Goal: Check status: Check status

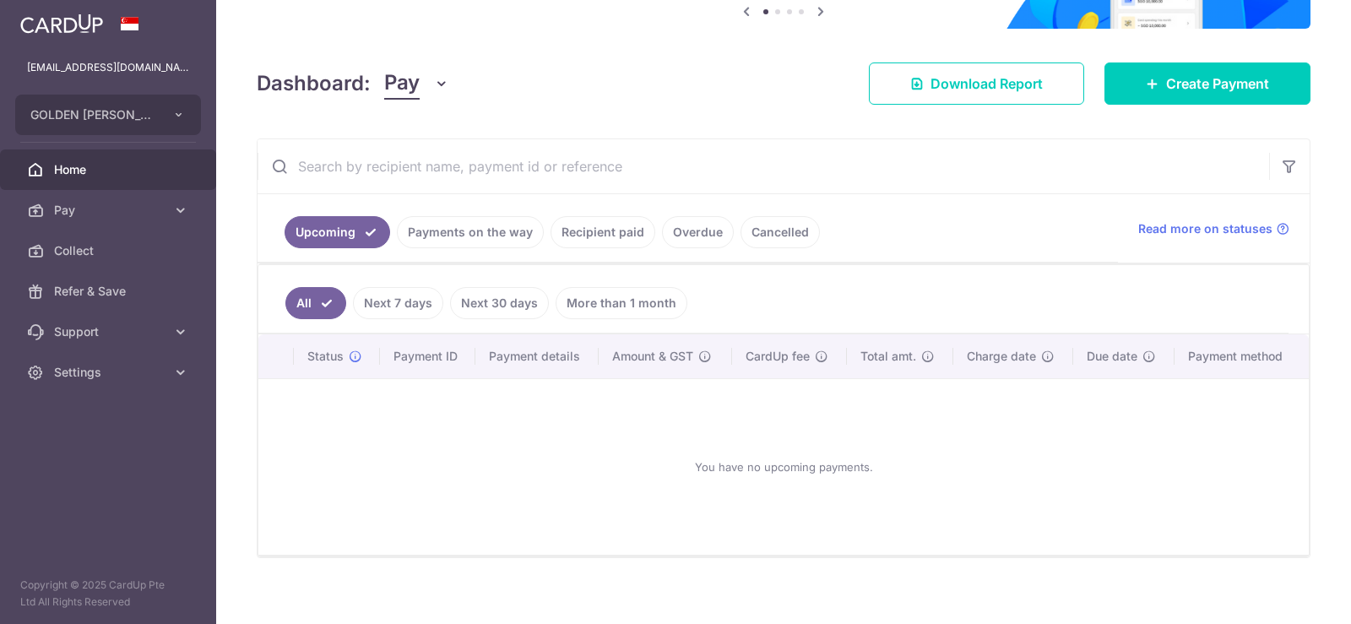
scroll to position [201, 0]
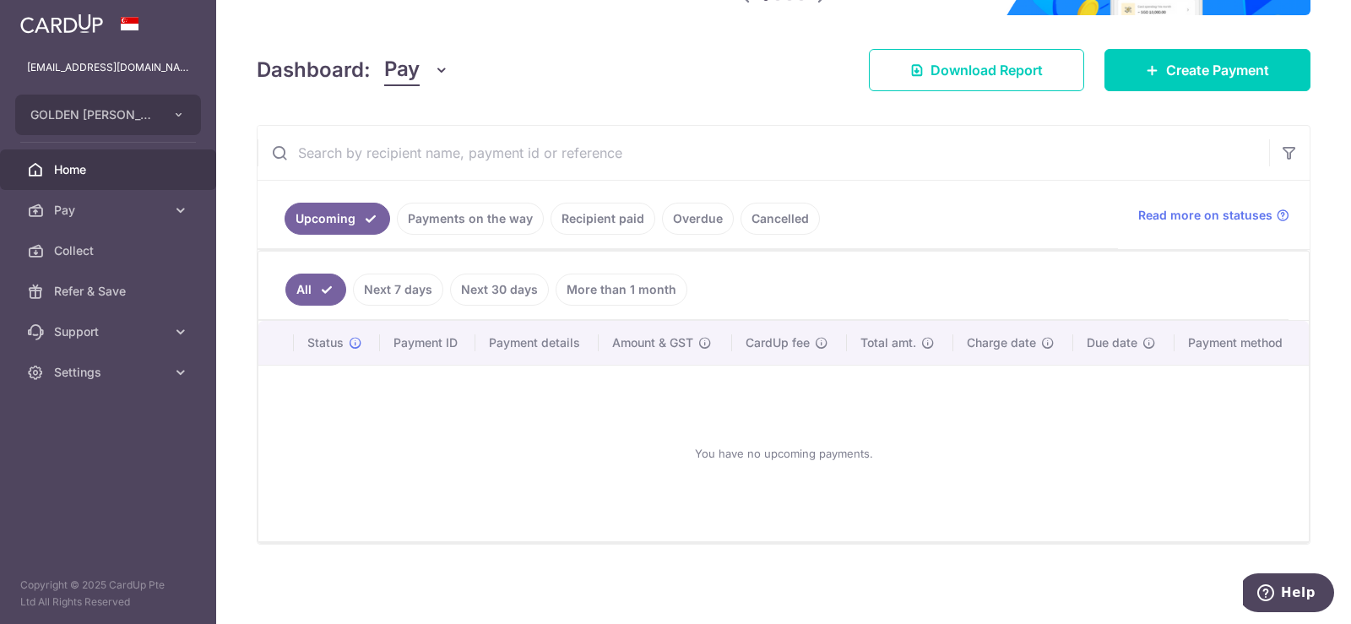
click at [502, 220] on link "Payments on the way" at bounding box center [470, 219] width 147 height 32
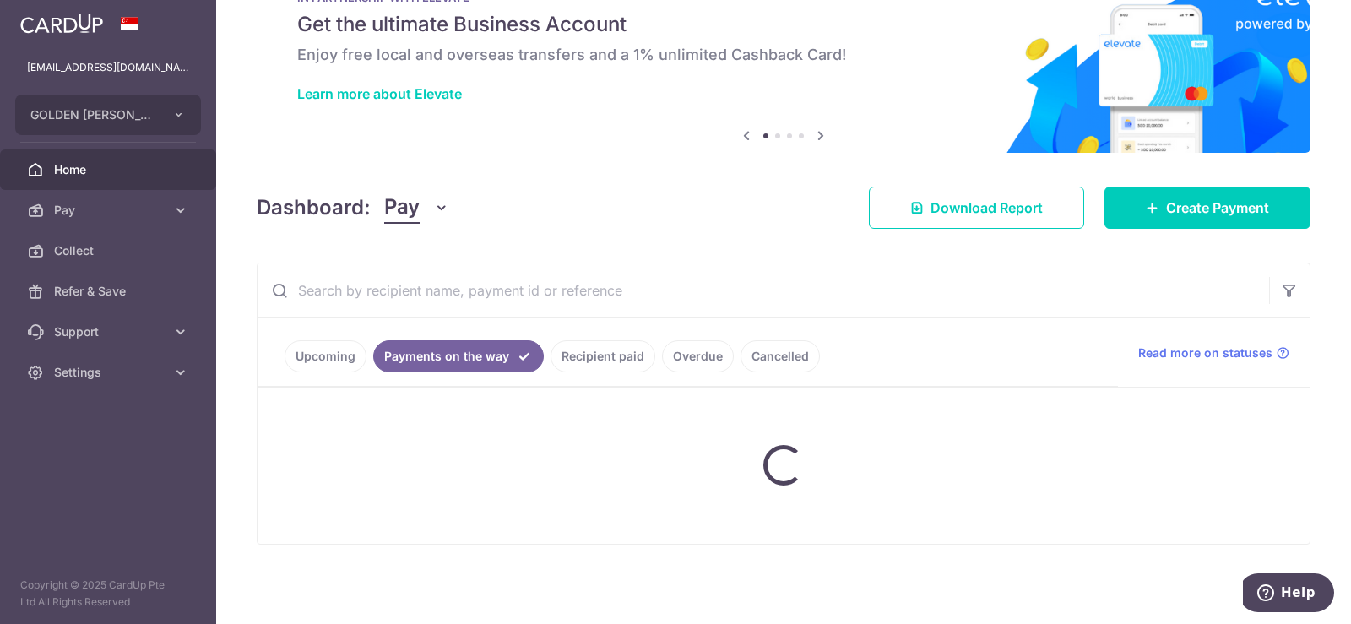
scroll to position [129, 0]
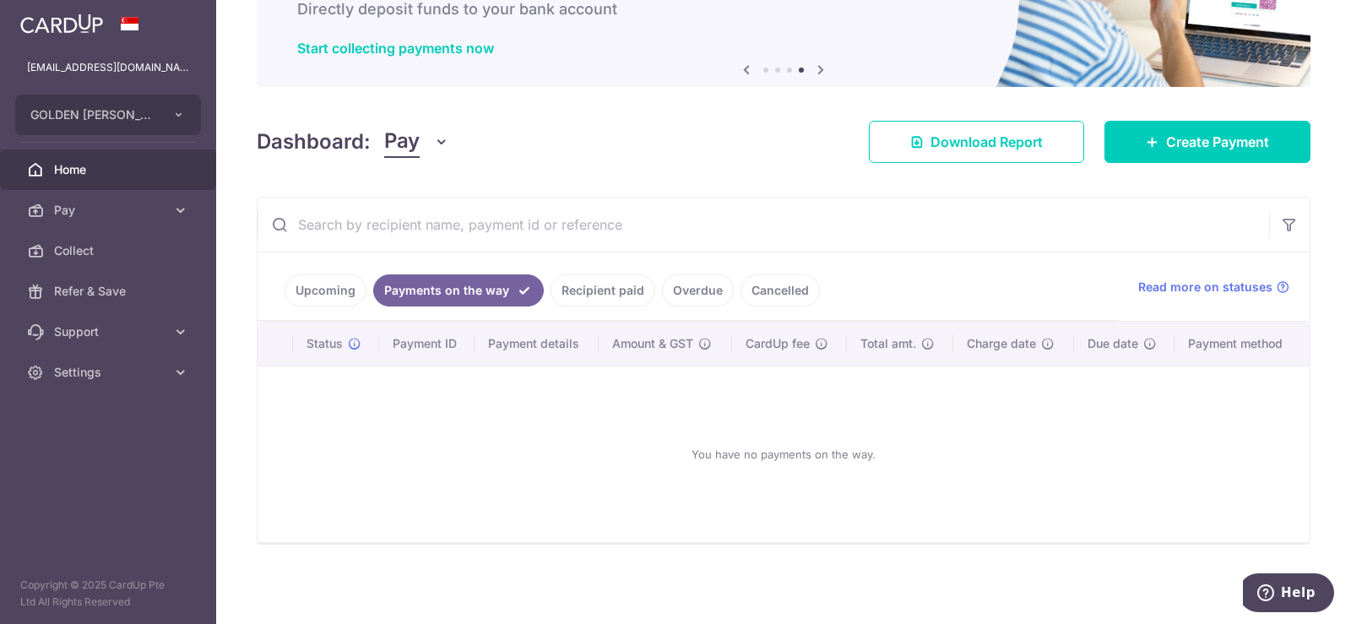
click at [339, 292] on link "Upcoming" at bounding box center [326, 290] width 82 height 32
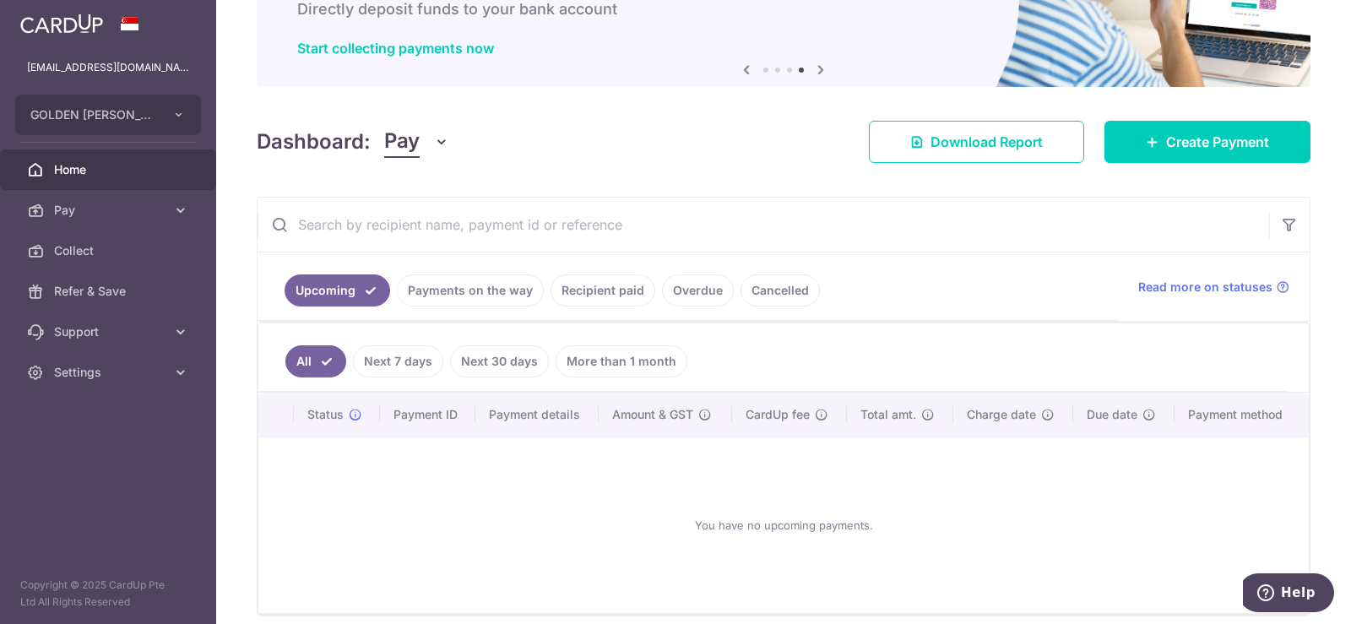
click at [495, 299] on link "Payments on the way" at bounding box center [470, 290] width 147 height 32
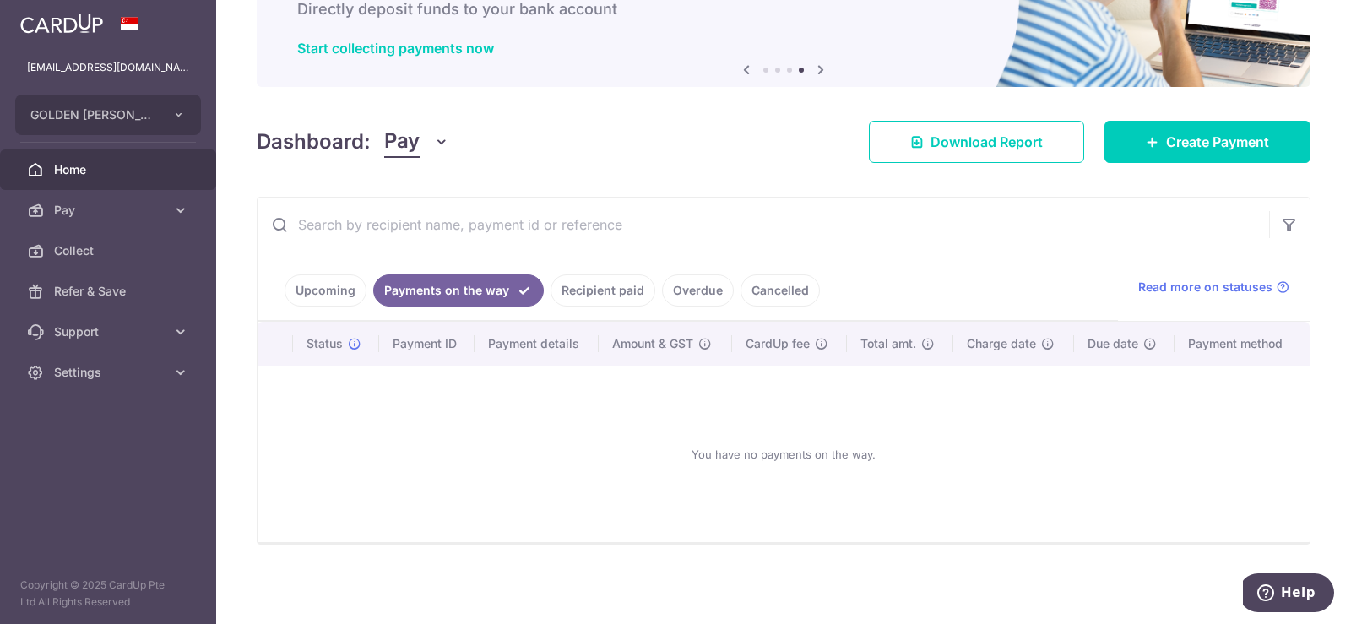
click at [783, 294] on link "Cancelled" at bounding box center [780, 290] width 79 height 32
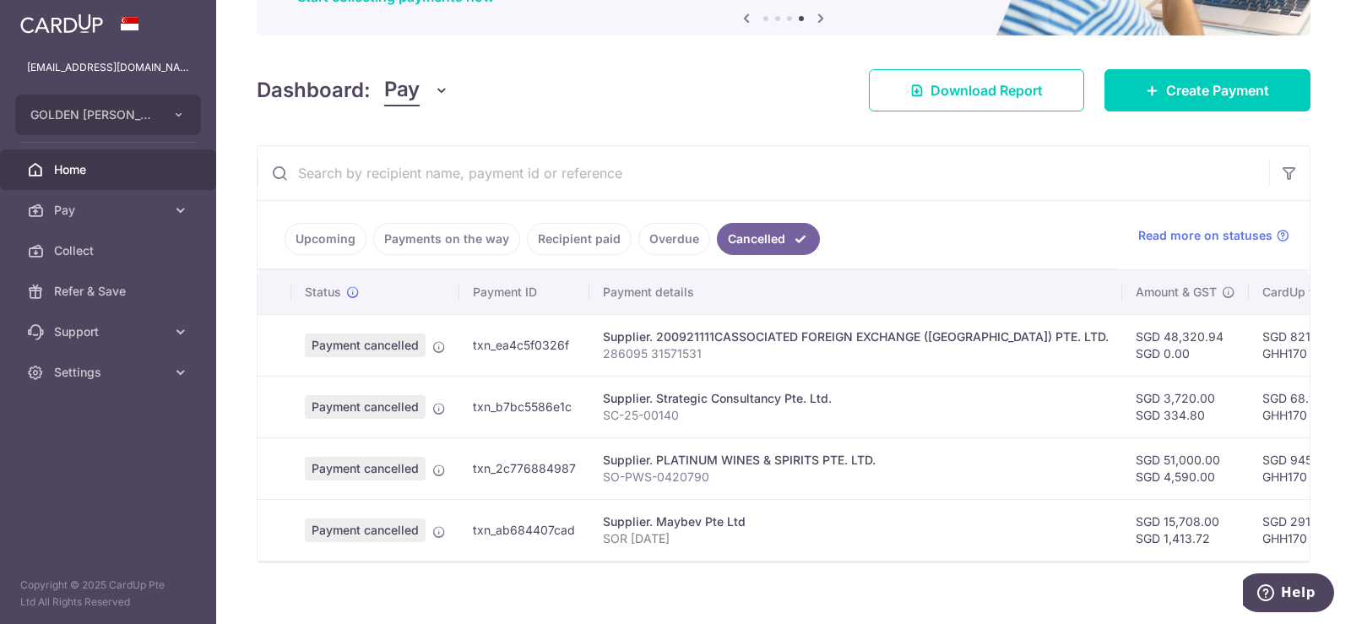
scroll to position [208, 0]
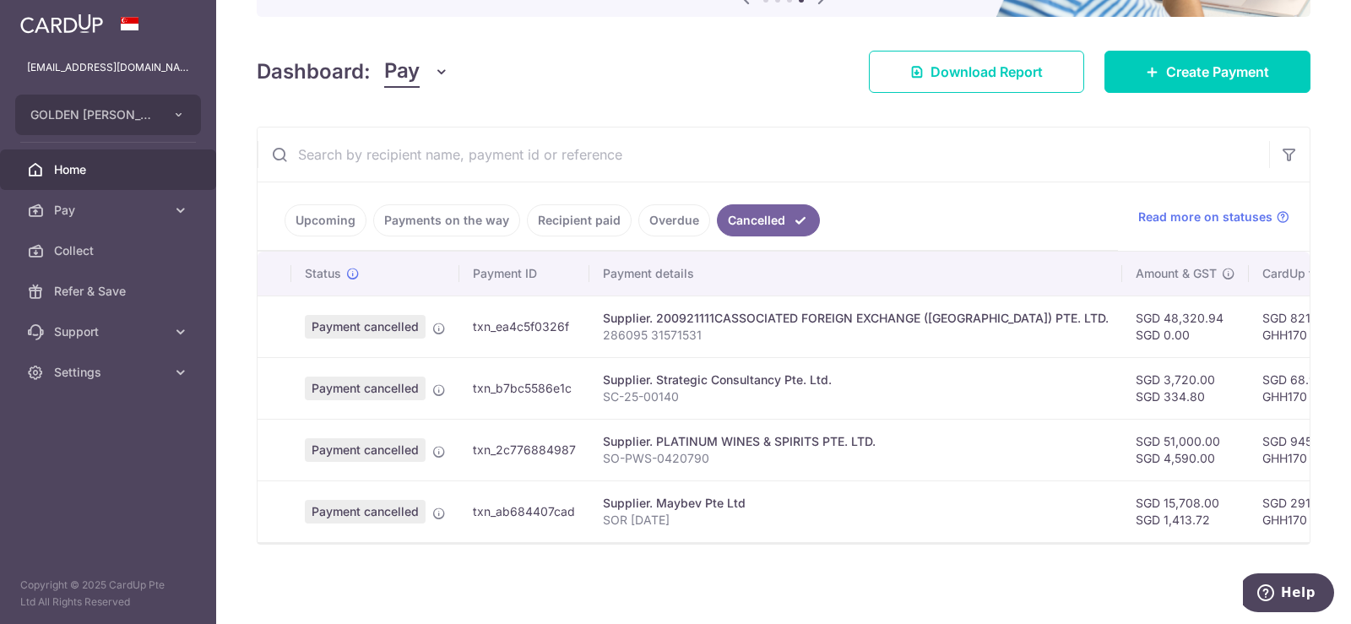
click at [671, 213] on link "Overdue" at bounding box center [674, 220] width 72 height 32
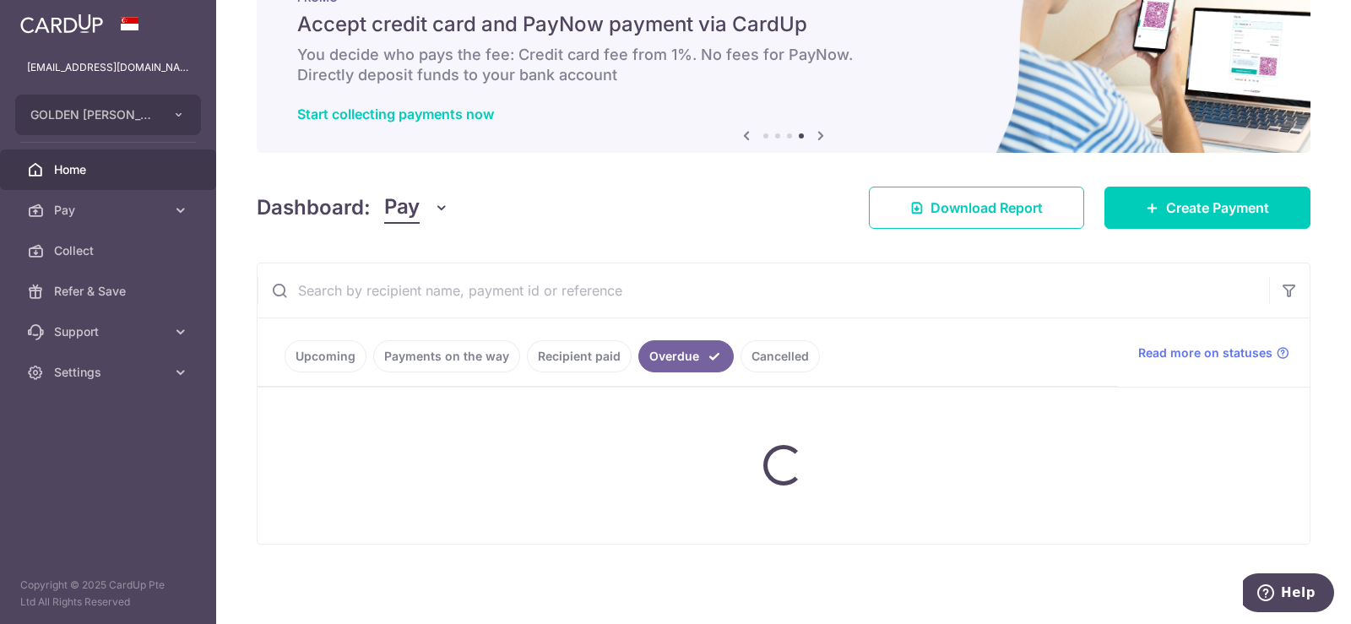
scroll to position [129, 0]
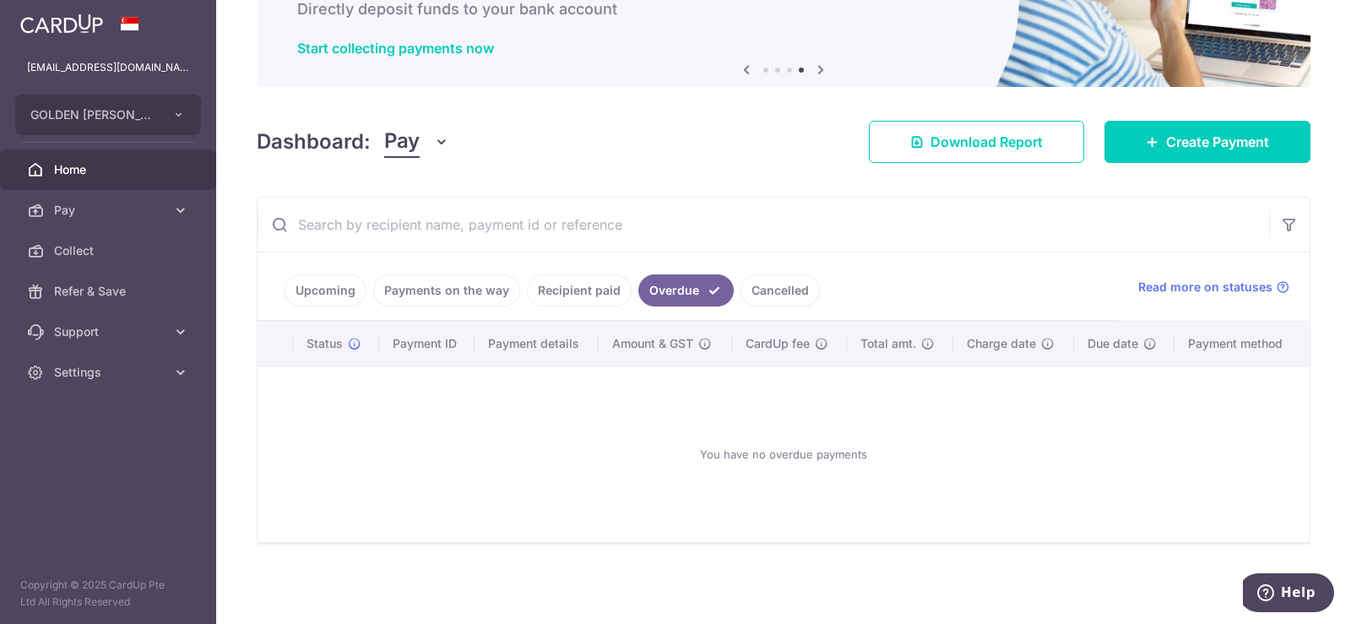
click at [783, 289] on link "Cancelled" at bounding box center [780, 290] width 79 height 32
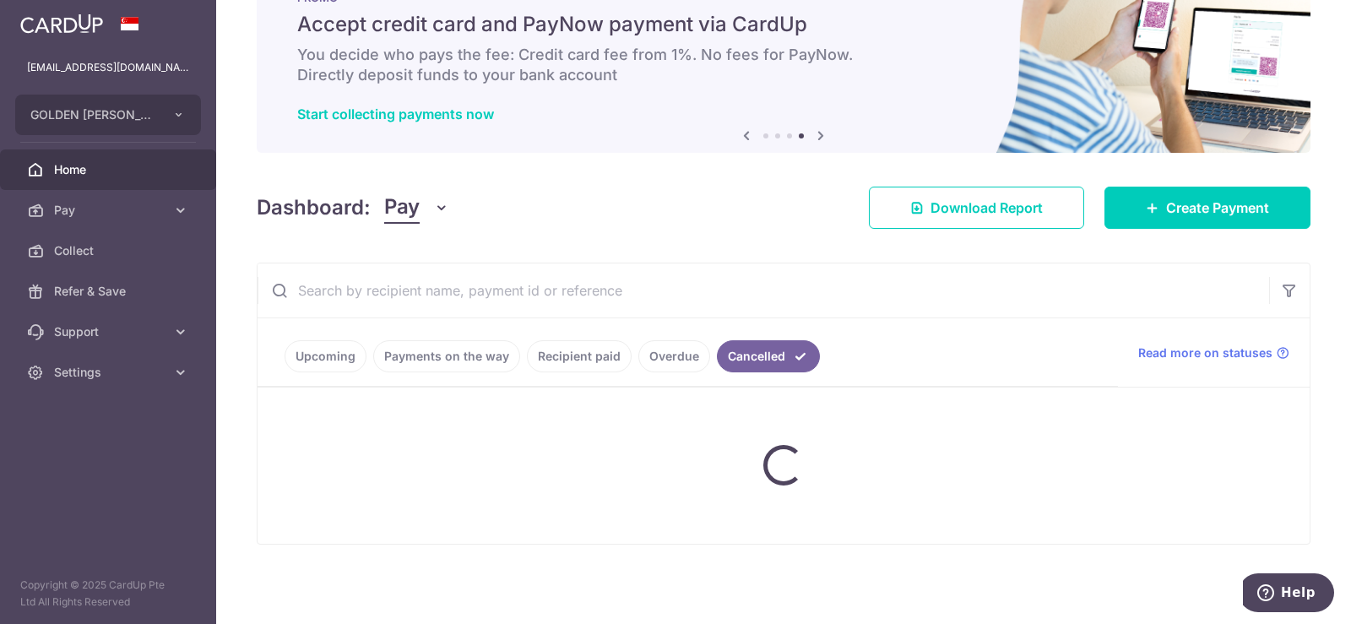
scroll to position [208, 0]
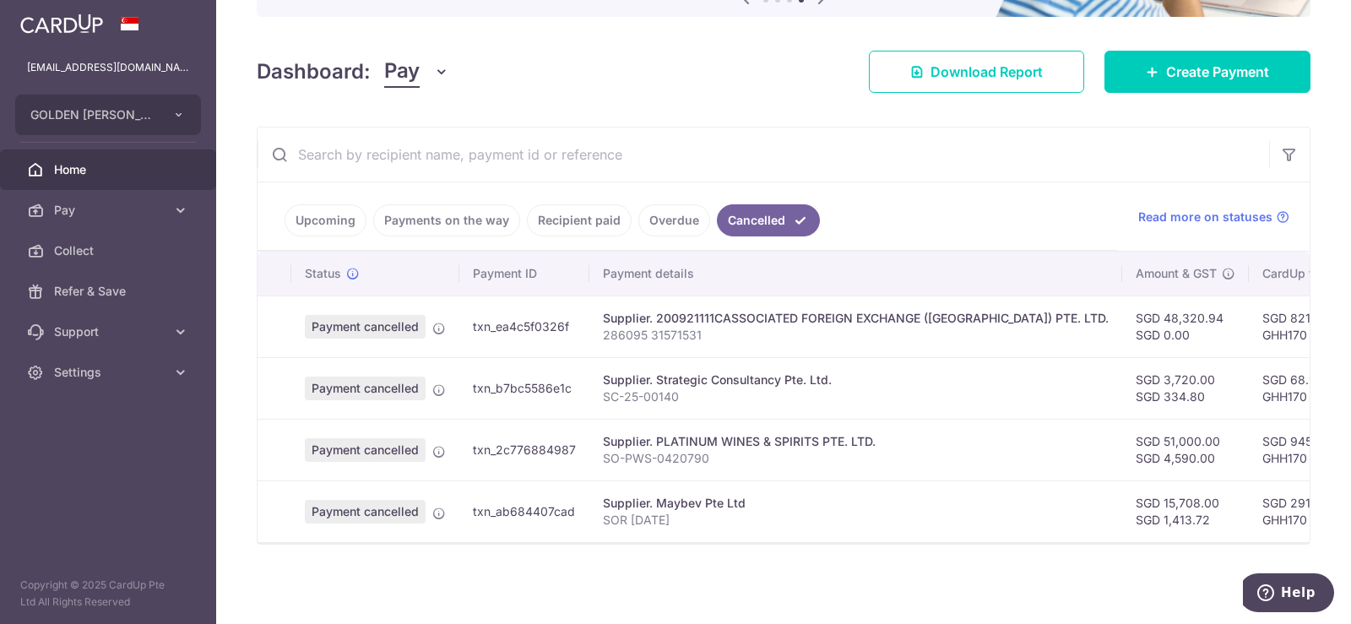
click at [336, 214] on link "Upcoming" at bounding box center [326, 220] width 82 height 32
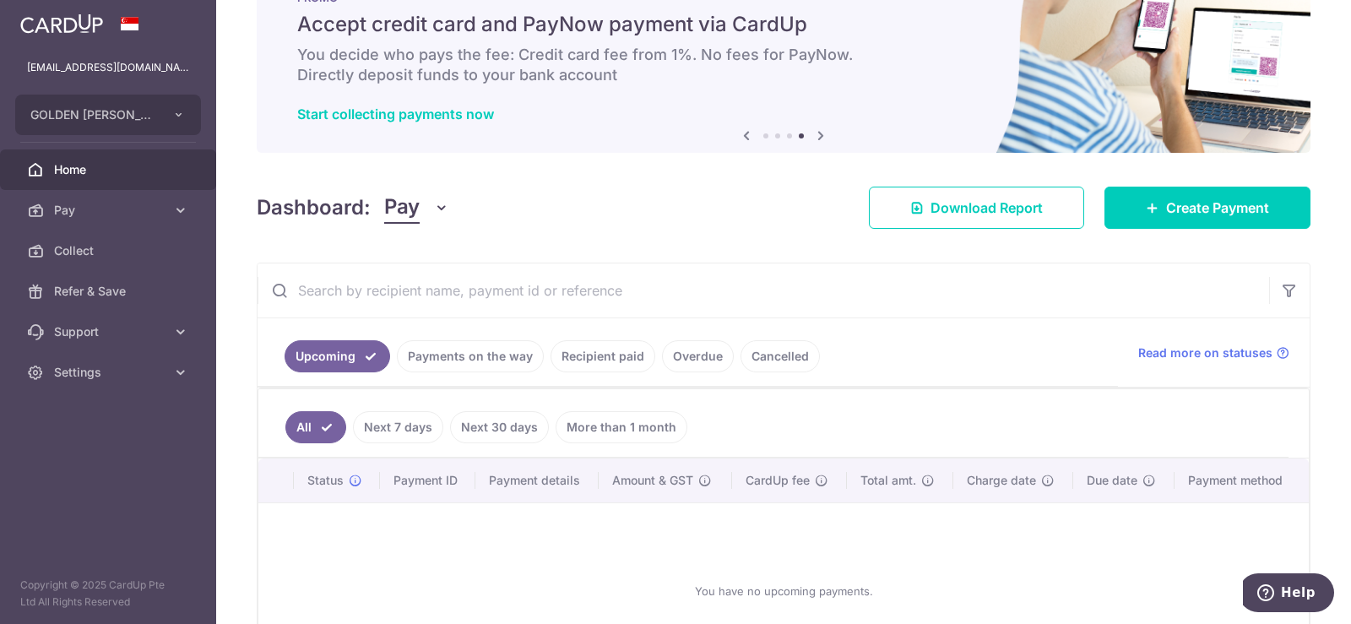
scroll to position [201, 0]
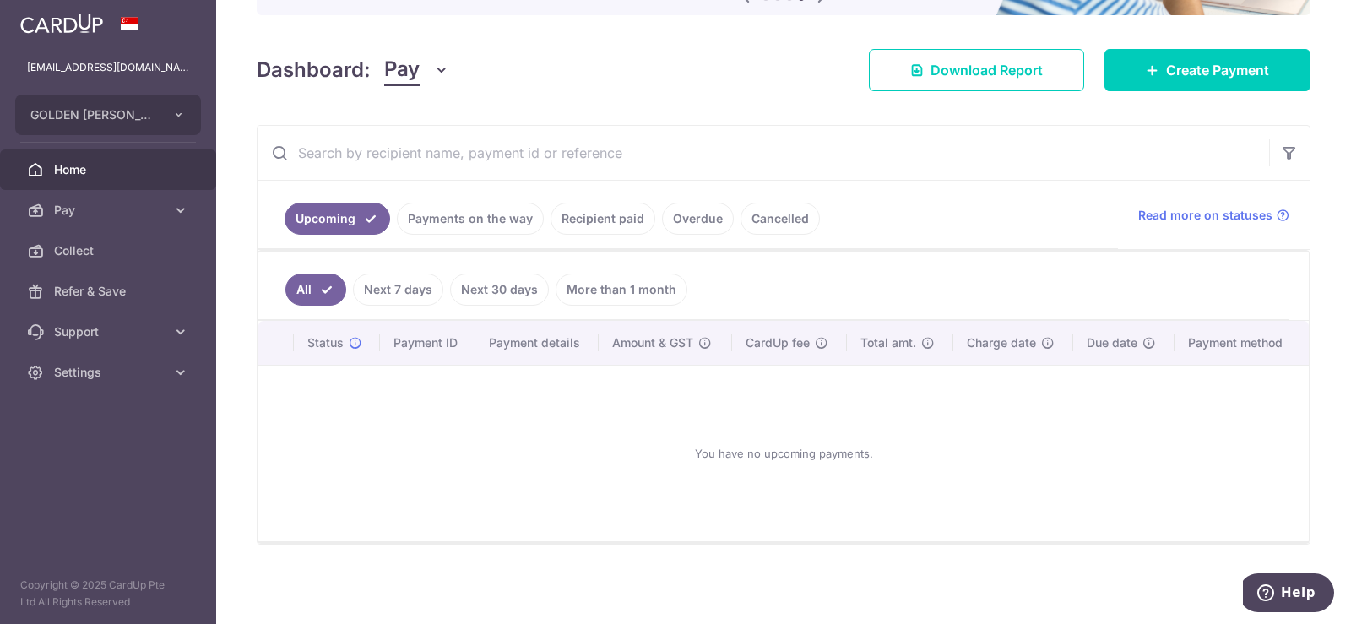
click at [452, 214] on link "Payments on the way" at bounding box center [470, 219] width 147 height 32
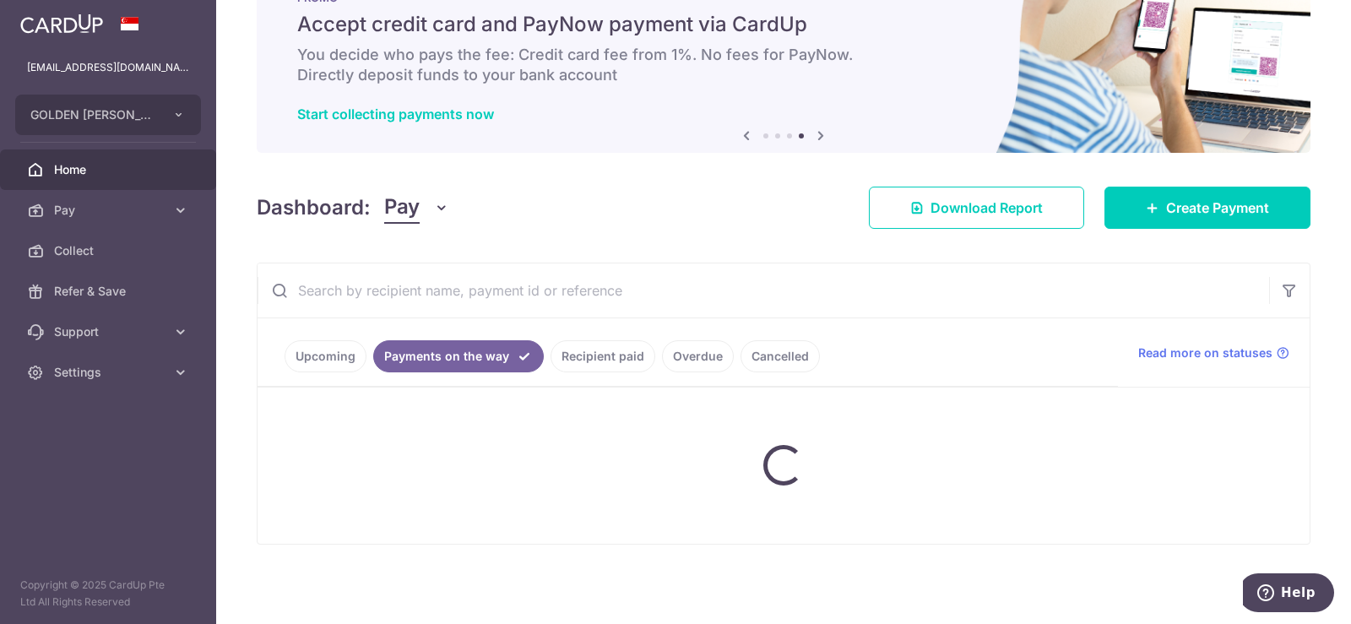
scroll to position [129, 0]
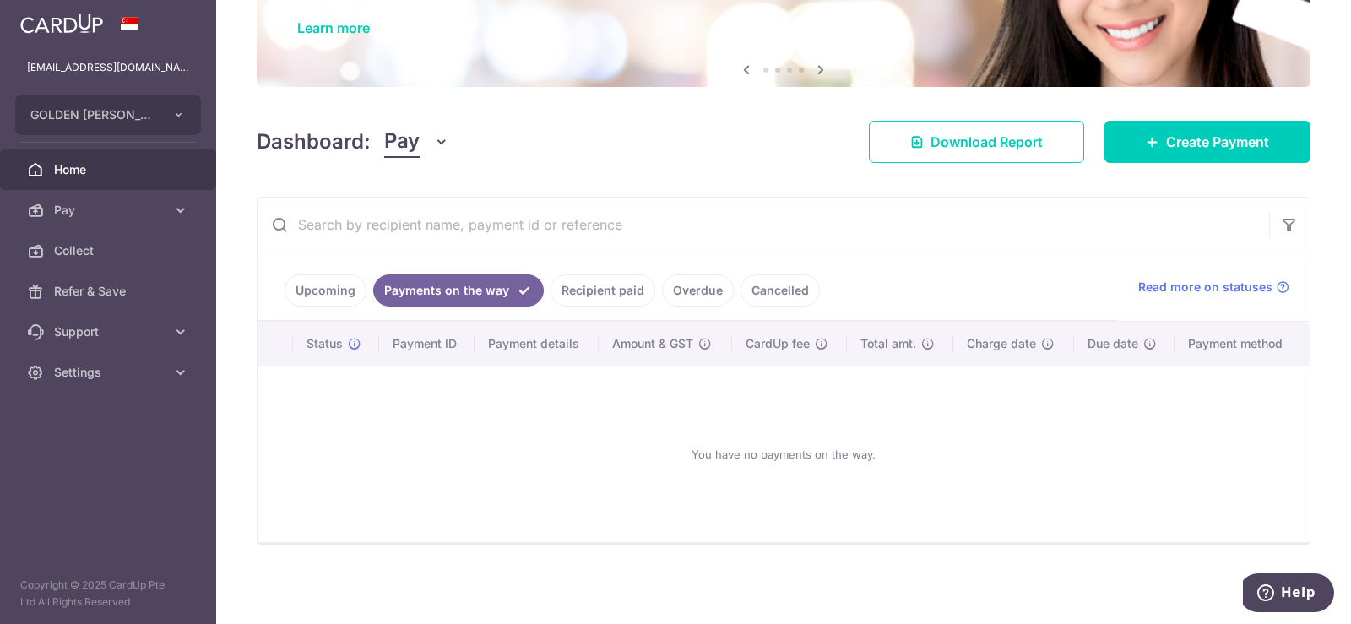
click at [773, 285] on link "Cancelled" at bounding box center [780, 290] width 79 height 32
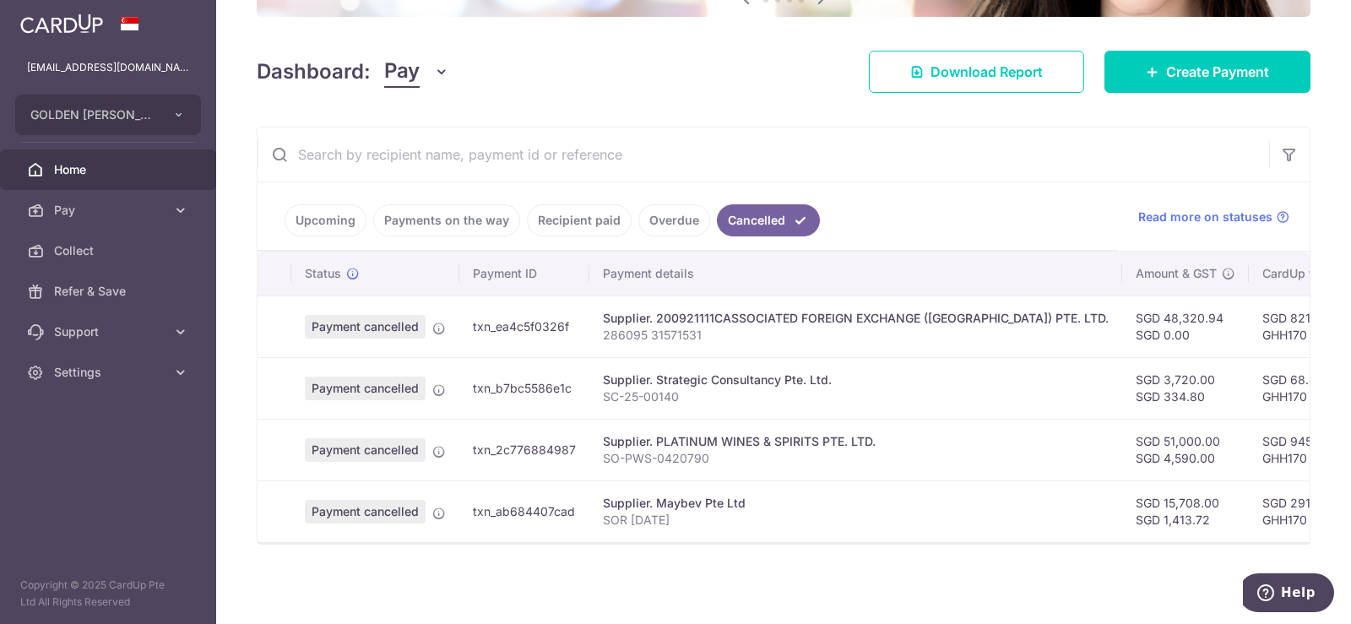
scroll to position [123, 0]
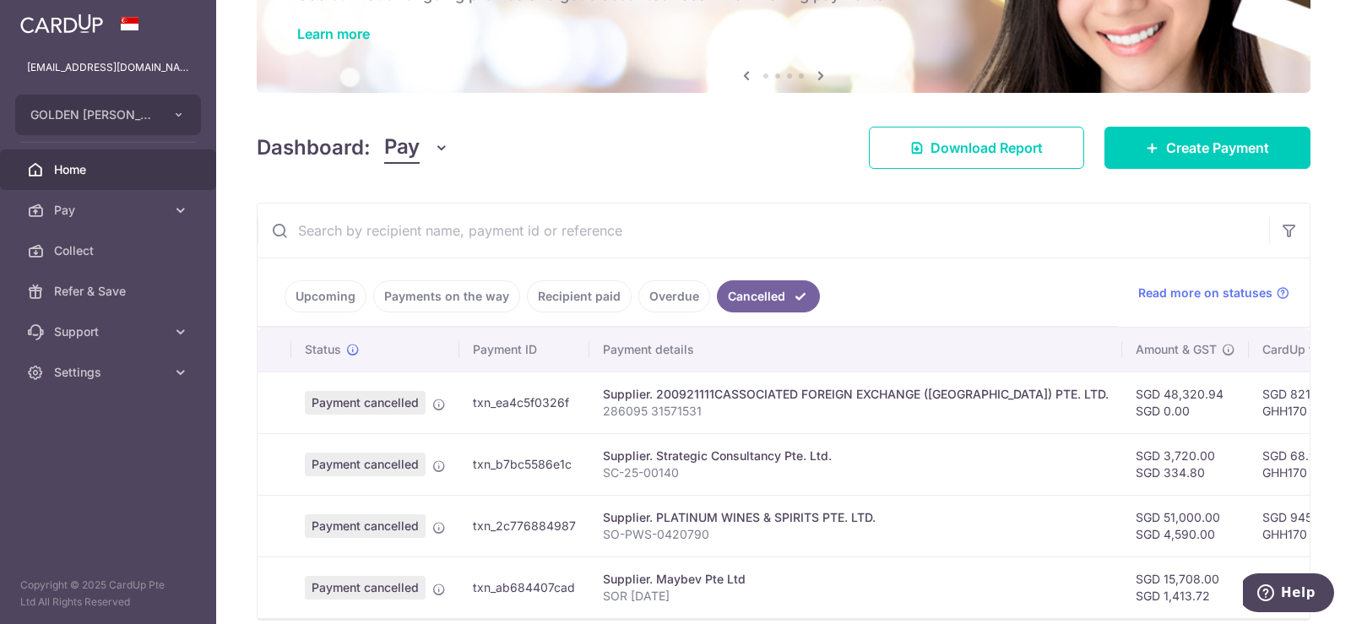
click at [667, 293] on link "Overdue" at bounding box center [674, 296] width 72 height 32
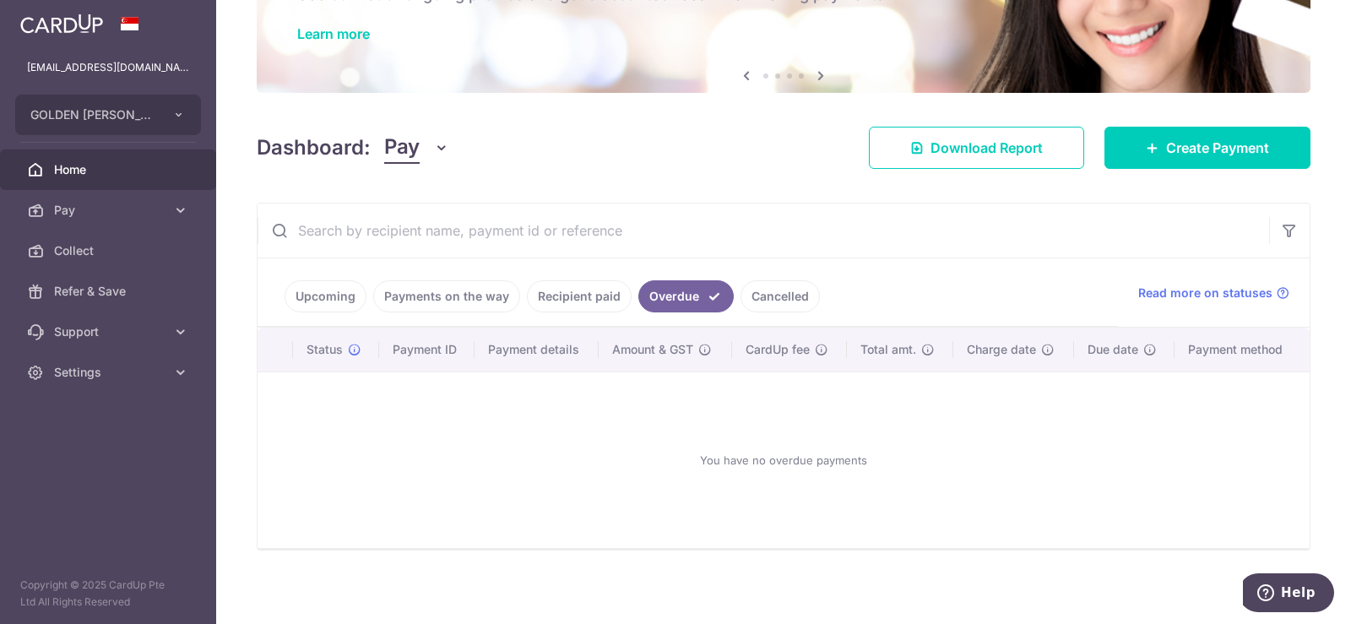
click at [561, 286] on link "Recipient paid" at bounding box center [579, 296] width 105 height 32
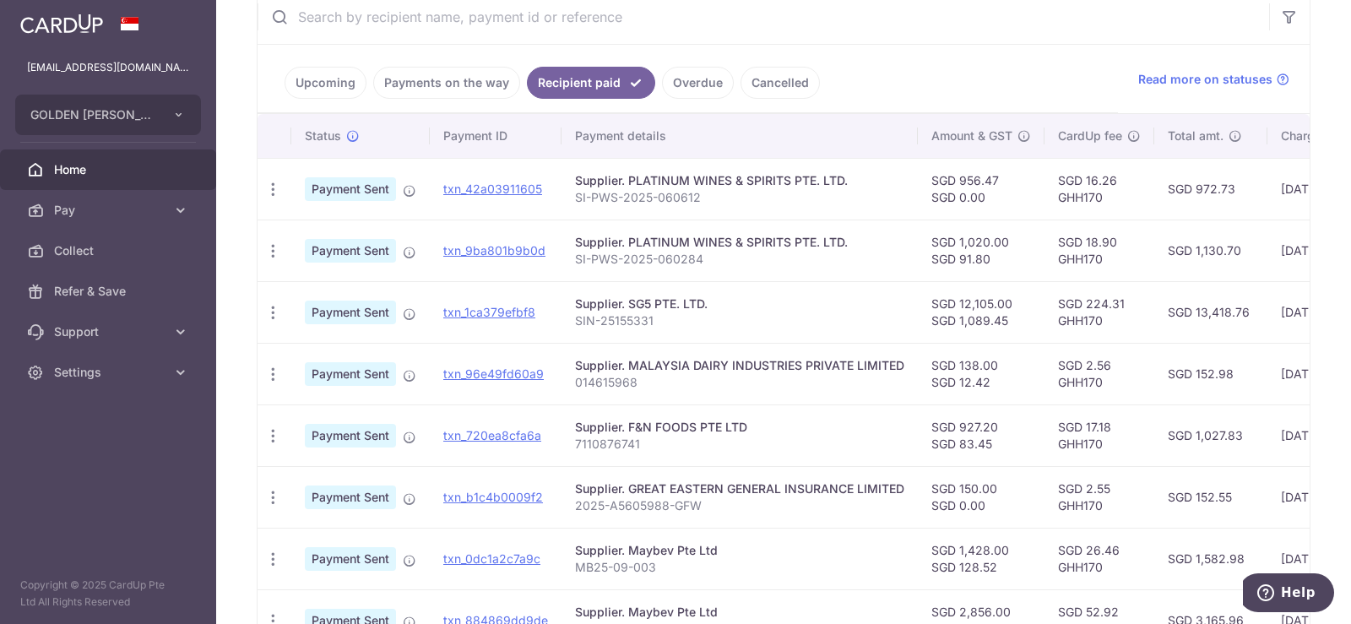
scroll to position [377, 0]
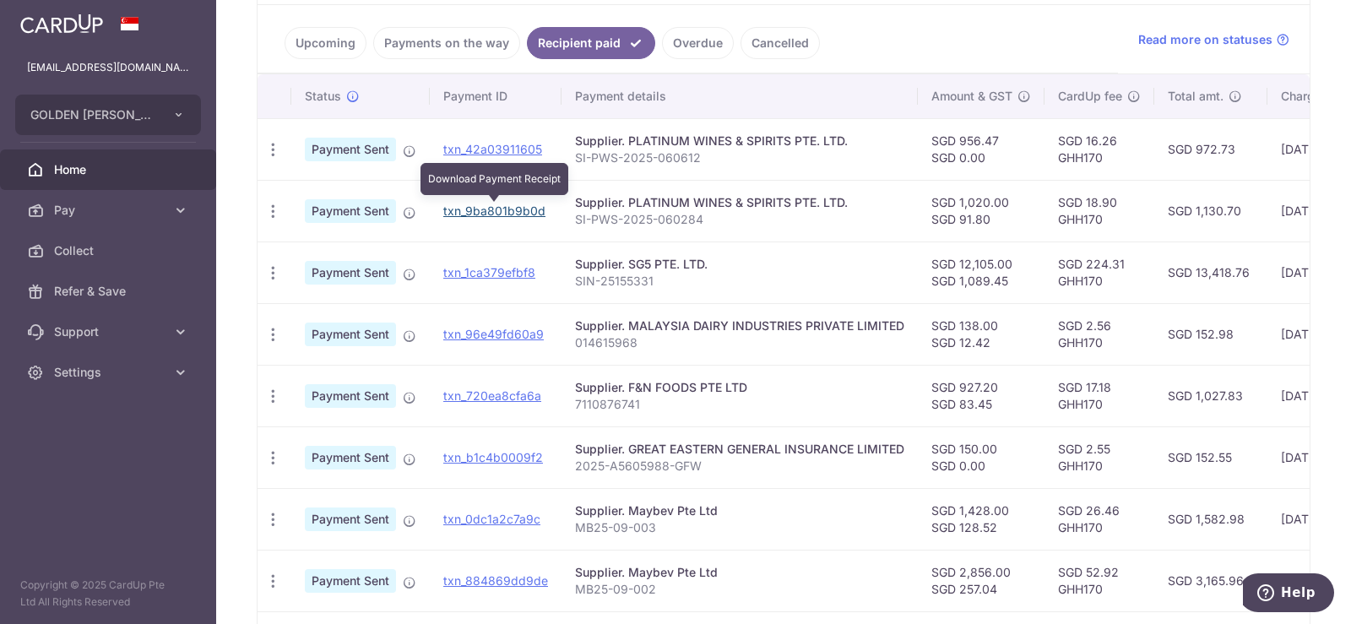
click at [514, 211] on link "txn_9ba801b9b0d" at bounding box center [494, 211] width 102 height 14
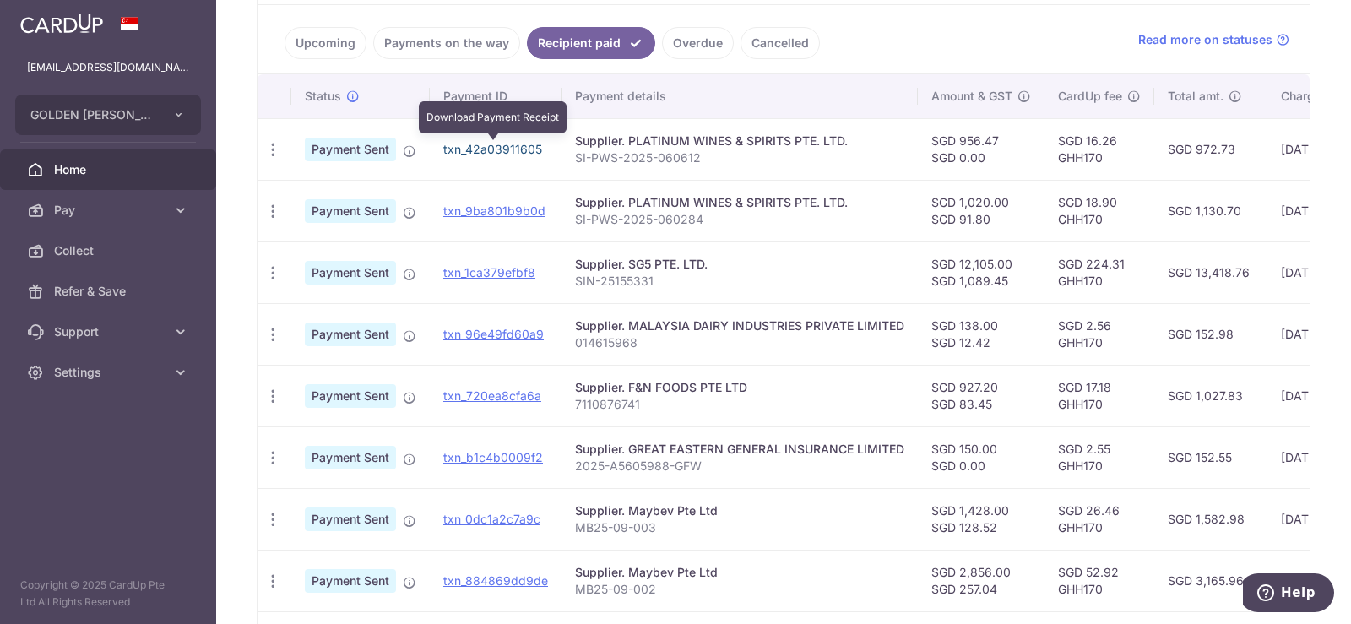
click at [505, 151] on link "txn_42a03911605" at bounding box center [492, 149] width 99 height 14
drag, startPoint x: 753, startPoint y: 55, endPoint x: 911, endPoint y: 30, distance: 159.9
click at [911, 30] on ul "Upcoming Payments on the way Recipient paid Overdue Cancelled" at bounding box center [688, 39] width 860 height 68
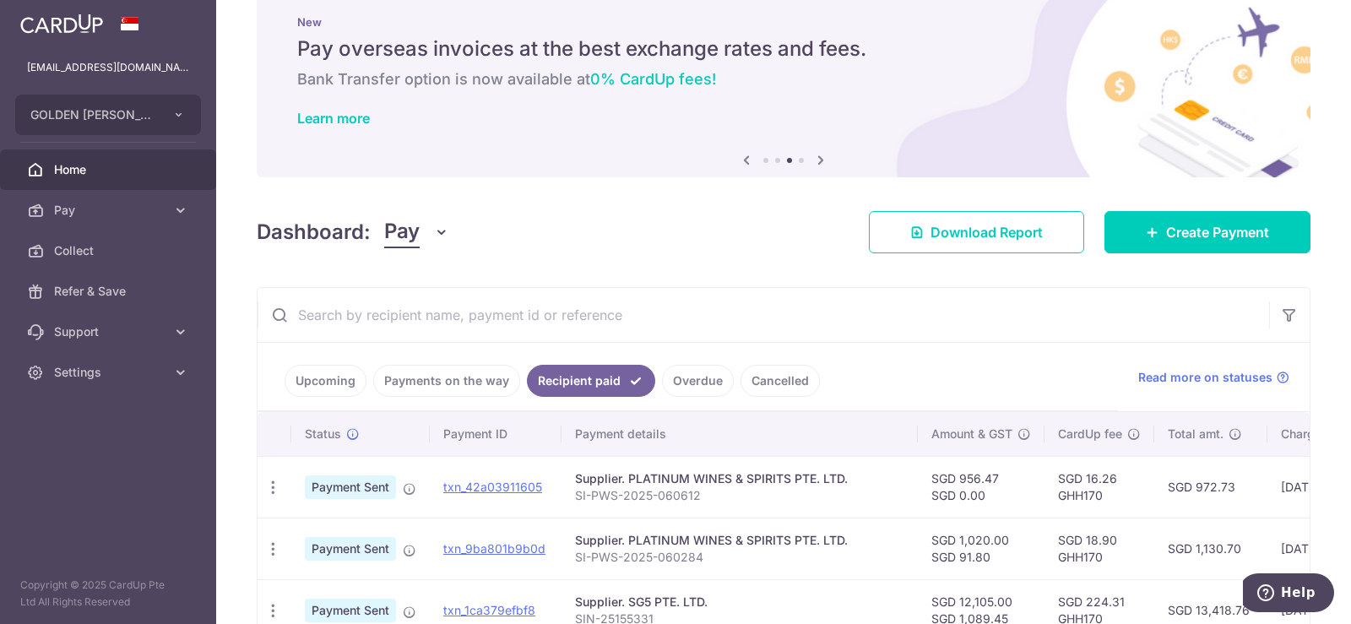
scroll to position [0, 0]
